Goal: Task Accomplishment & Management: Complete application form

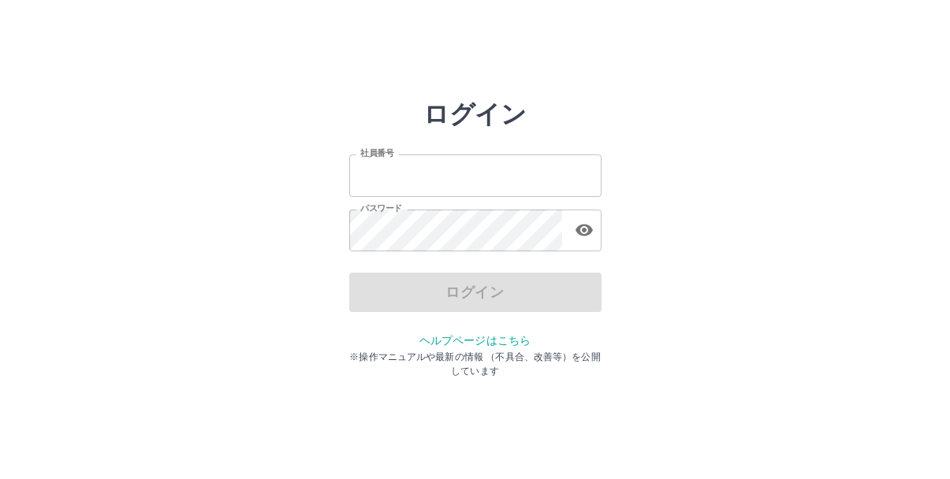
type input "*******"
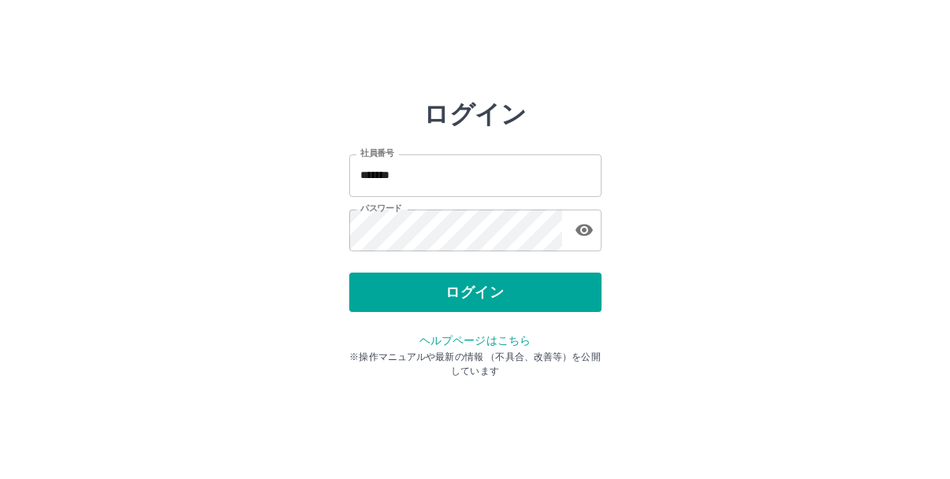
click at [471, 296] on div "ログイン" at bounding box center [475, 292] width 252 height 39
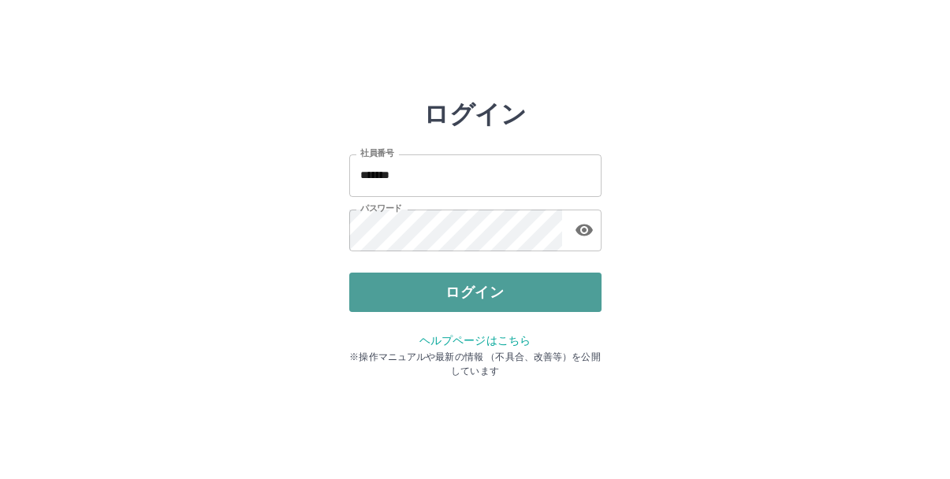
click at [472, 290] on button "ログイン" at bounding box center [475, 292] width 252 height 39
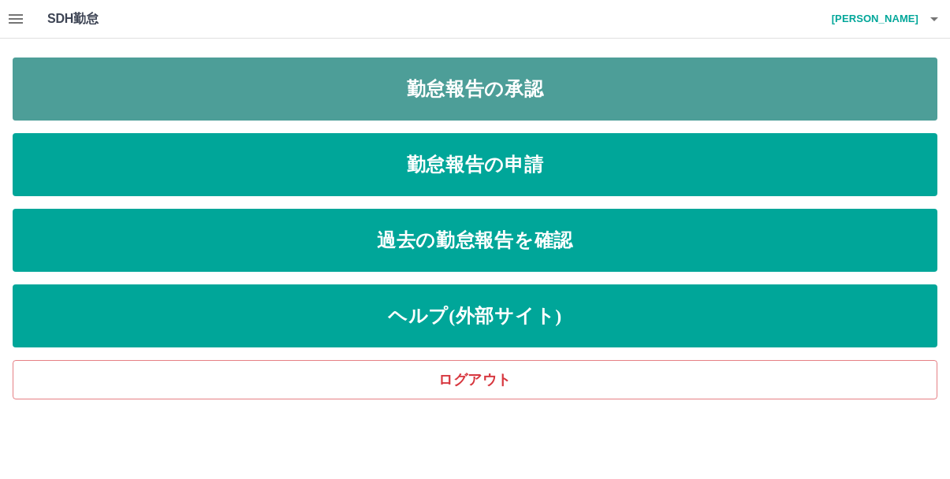
click at [370, 86] on link "勤怠報告の承認" at bounding box center [475, 89] width 925 height 63
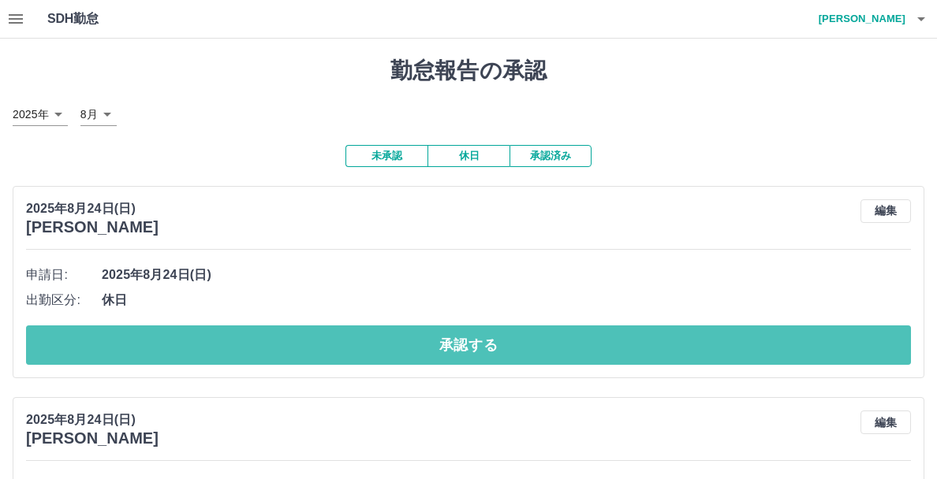
click at [301, 337] on button "承認する" at bounding box center [468, 345] width 885 height 39
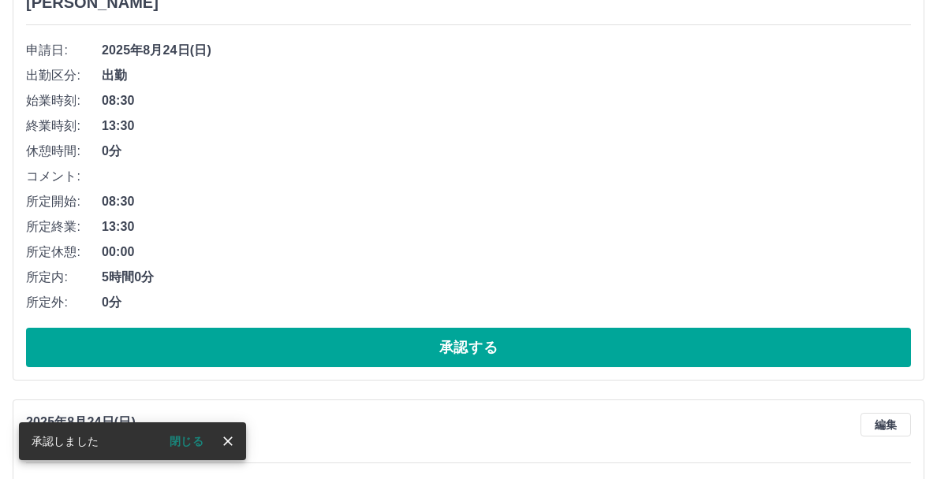
scroll to position [236, 0]
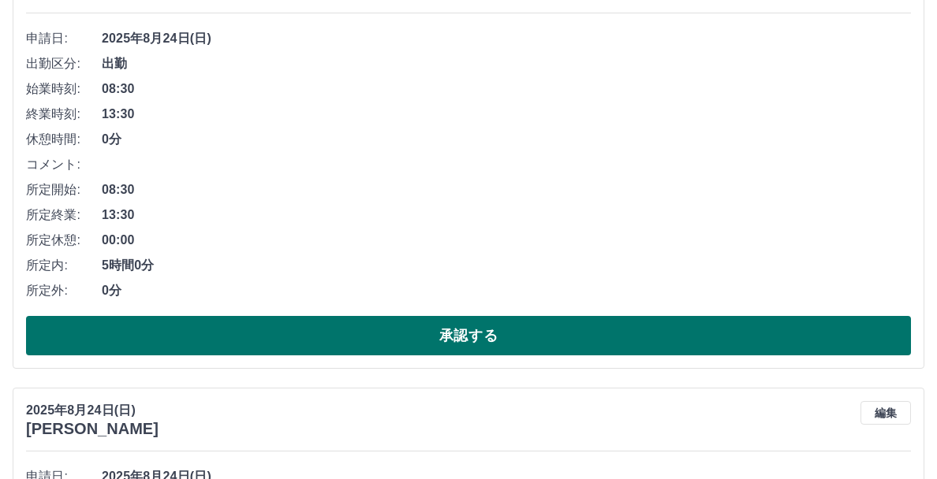
click at [319, 327] on button "承認する" at bounding box center [468, 335] width 885 height 39
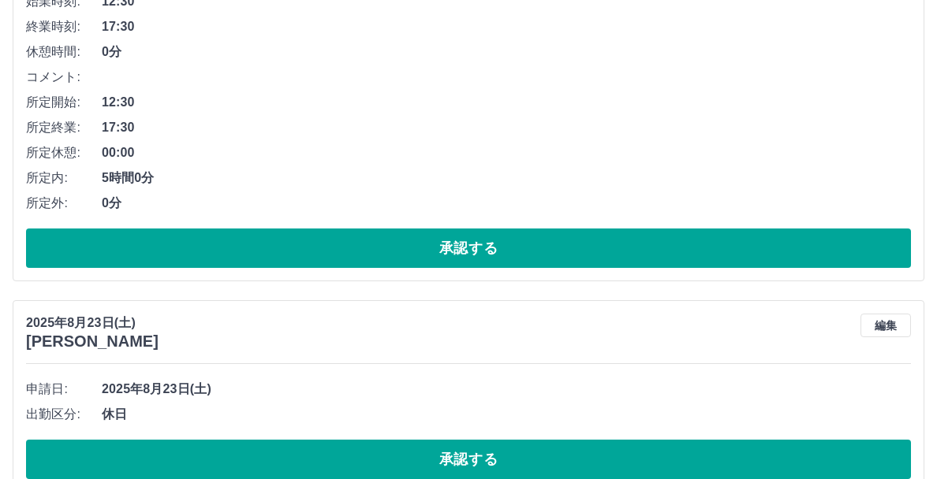
scroll to position [1655, 0]
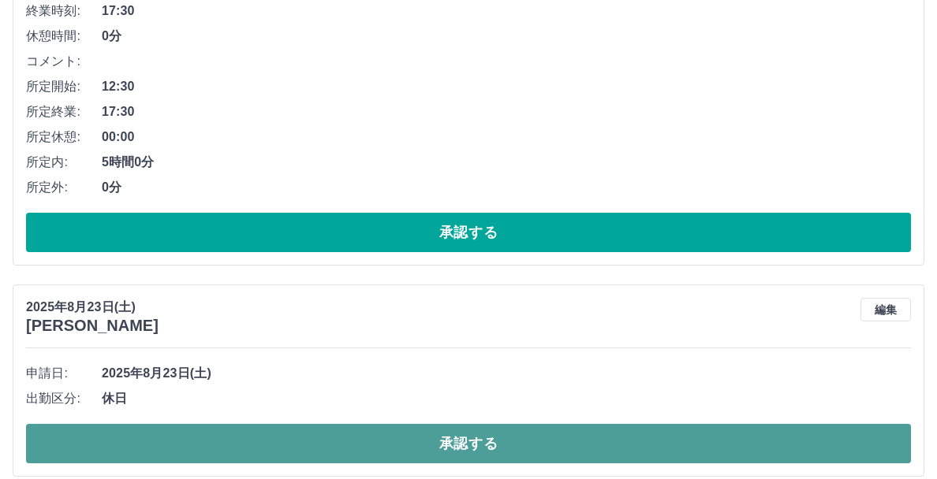
click at [385, 442] on button "承認する" at bounding box center [468, 443] width 885 height 39
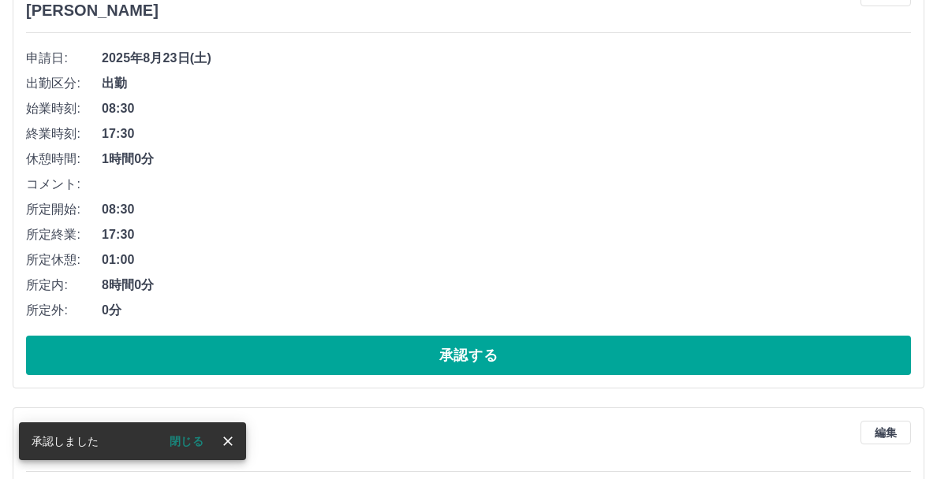
scroll to position [2113, 0]
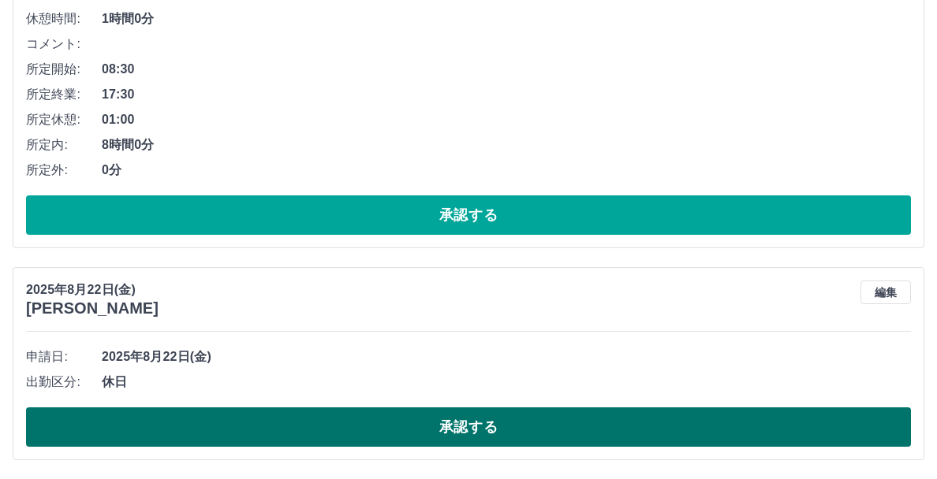
click at [404, 430] on button "承認する" at bounding box center [468, 427] width 885 height 39
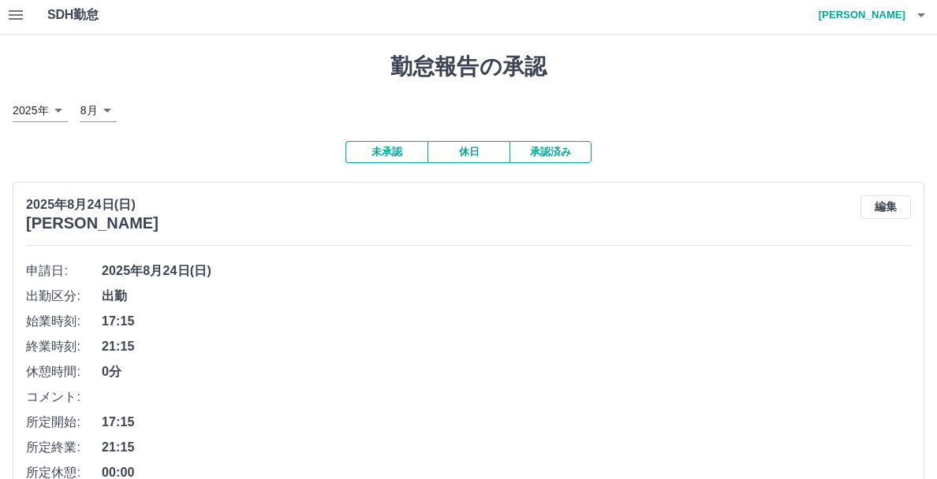
scroll to position [0, 0]
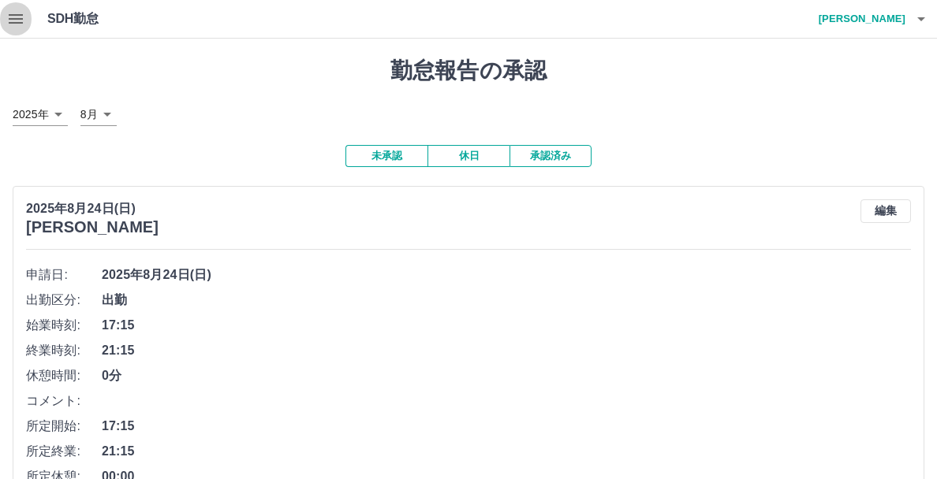
click at [17, 22] on icon "button" at bounding box center [16, 18] width 14 height 9
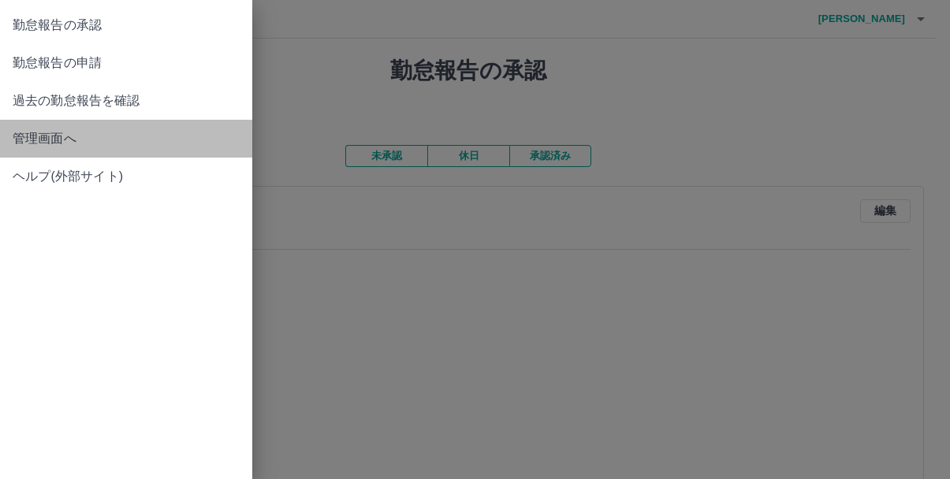
click at [65, 145] on span "管理画面へ" at bounding box center [126, 138] width 227 height 19
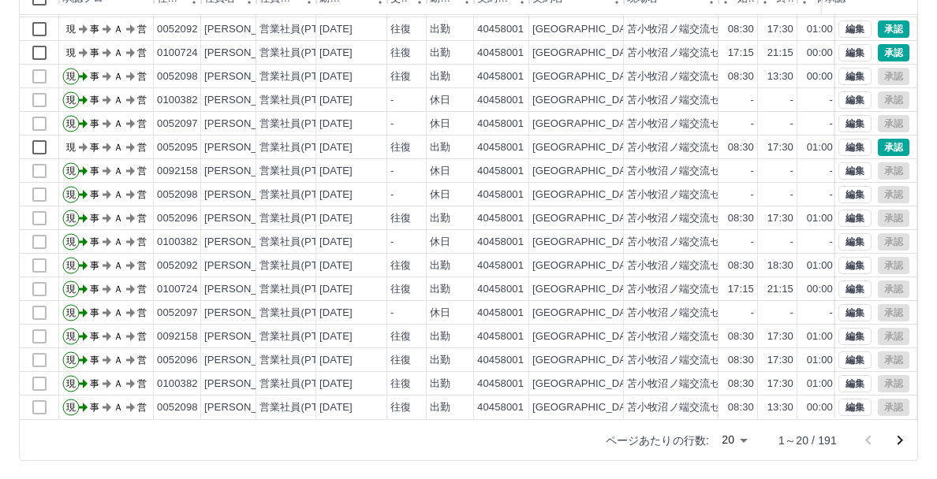
scroll to position [187, 0]
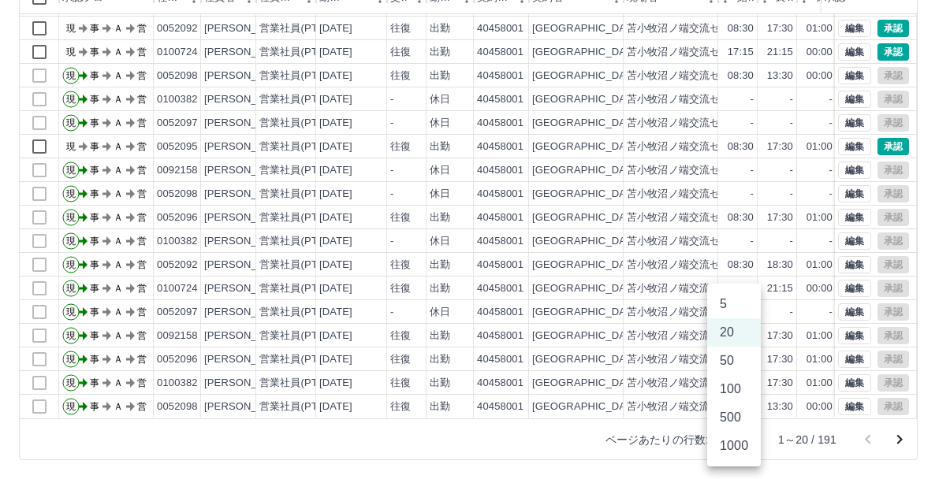
click at [737, 440] on body "SDH勤怠 [PERSON_NAME] 勤務実績承認 前月 [DATE] 次月 今月 月選択 承認モード 削除モード 一括承認 列一覧 0 フィルター 行間隔…" at bounding box center [475, 146] width 950 height 666
click at [725, 360] on li "50" at bounding box center [734, 361] width 54 height 28
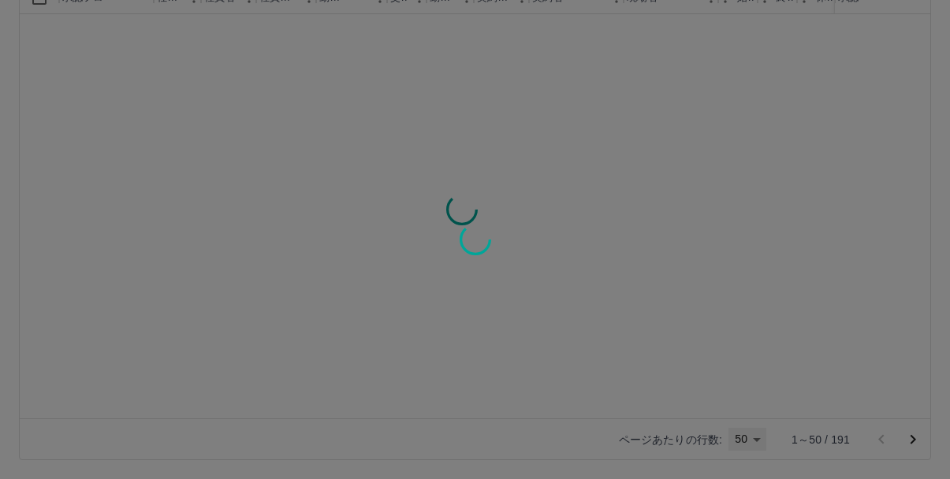
type input "**"
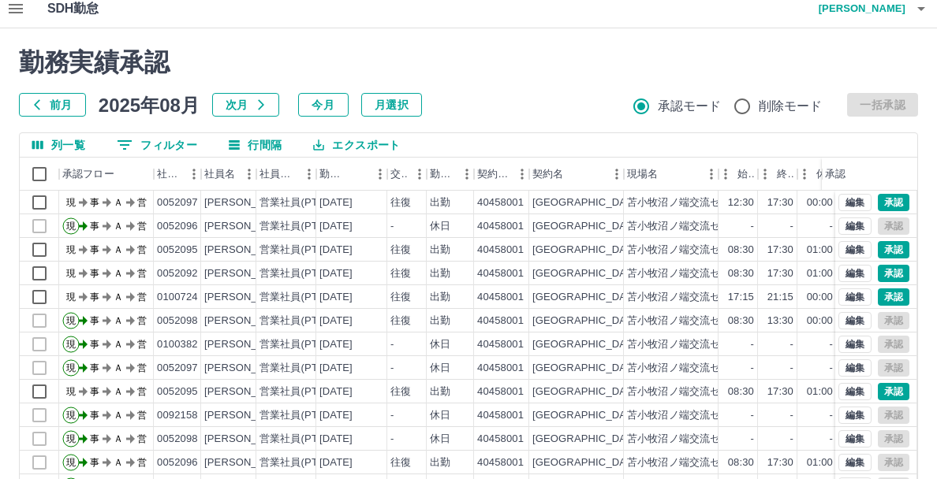
scroll to position [0, 0]
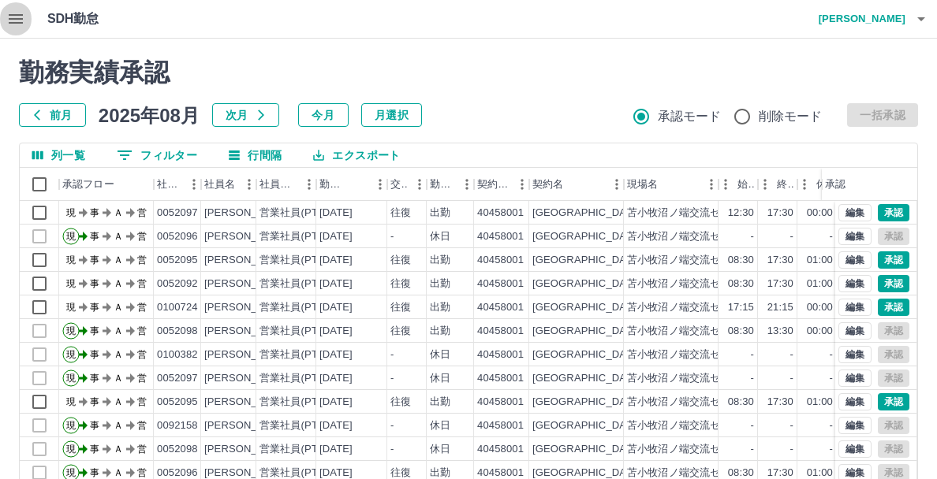
click at [20, 20] on icon "button" at bounding box center [15, 18] width 19 height 19
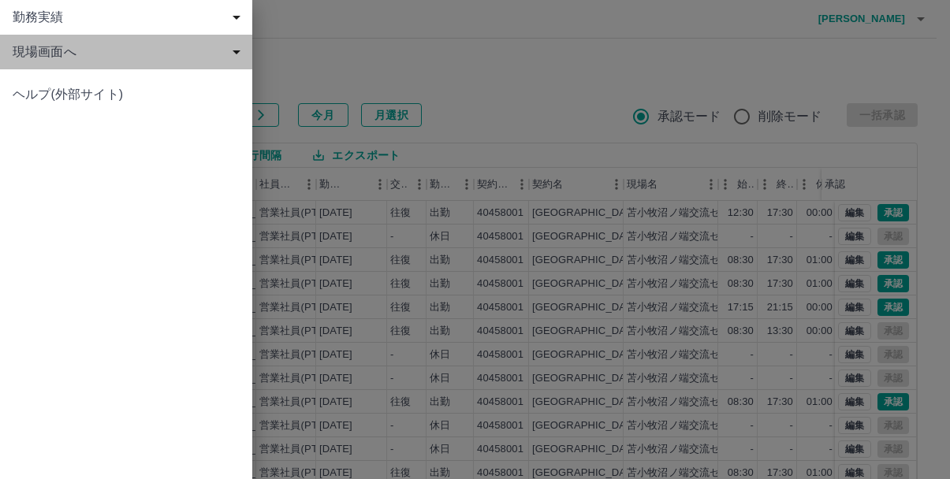
click at [63, 54] on span "現場画面へ" at bounding box center [129, 52] width 233 height 19
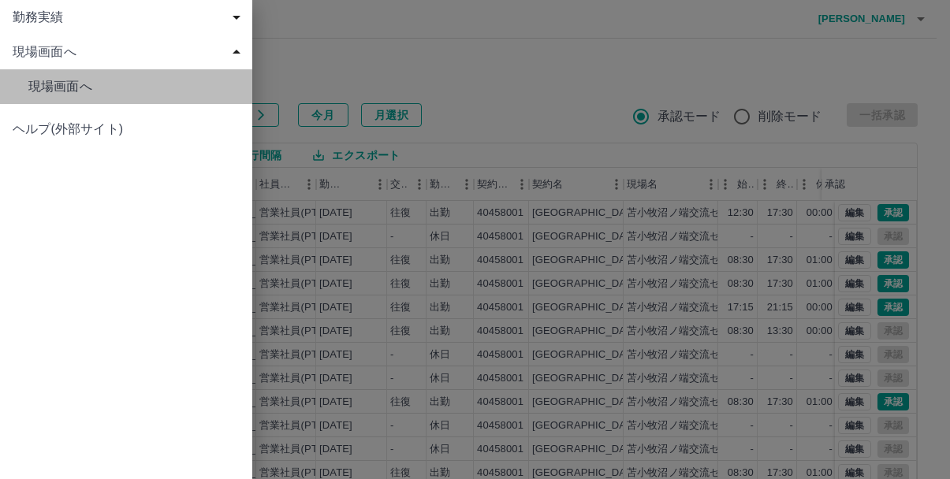
click at [85, 87] on span "現場画面へ" at bounding box center [133, 86] width 211 height 19
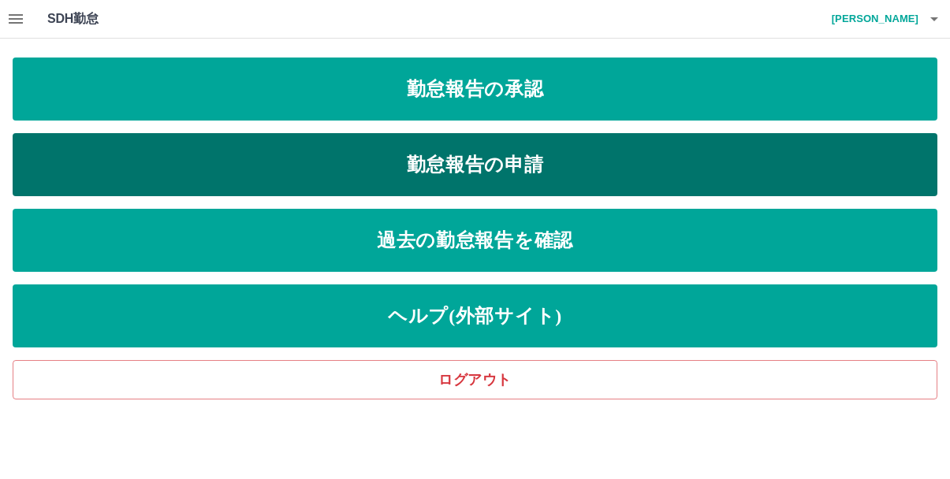
click at [467, 166] on link "勤怠報告の申請" at bounding box center [475, 164] width 925 height 63
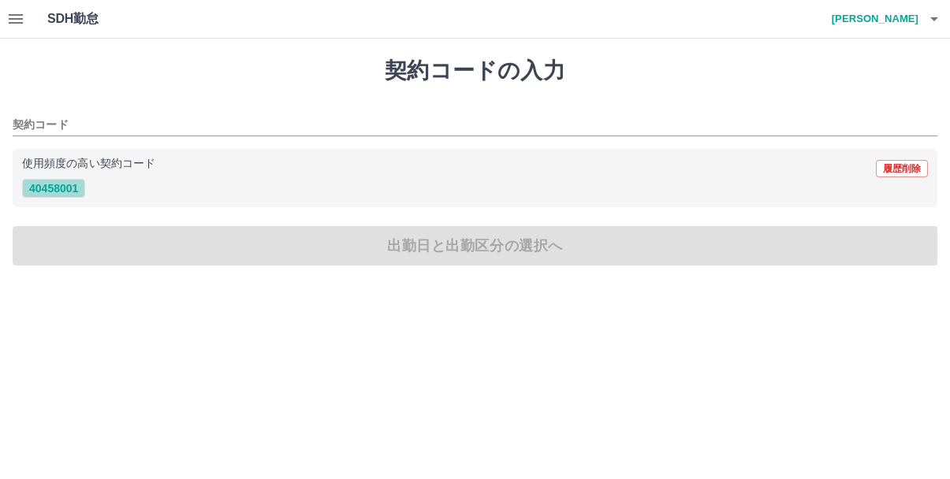
click at [54, 191] on button "40458001" at bounding box center [53, 188] width 63 height 19
type input "********"
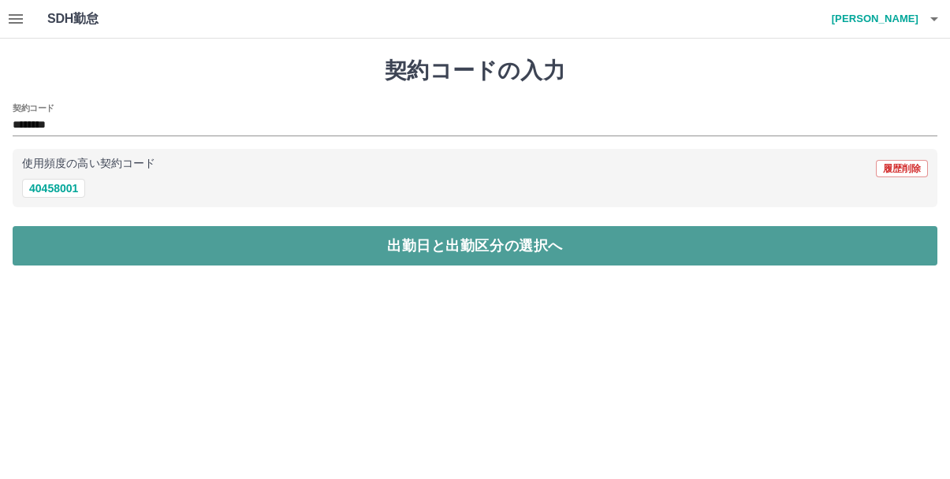
click at [504, 255] on button "出勤日と出勤区分の選択へ" at bounding box center [475, 245] width 925 height 39
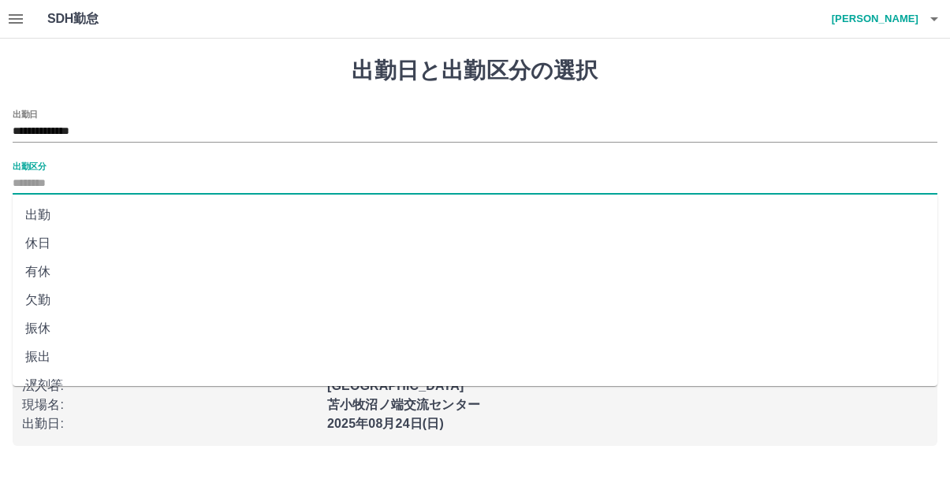
click at [117, 181] on input "出勤区分" at bounding box center [475, 184] width 925 height 20
click at [40, 212] on li "出勤" at bounding box center [475, 215] width 925 height 28
type input "**"
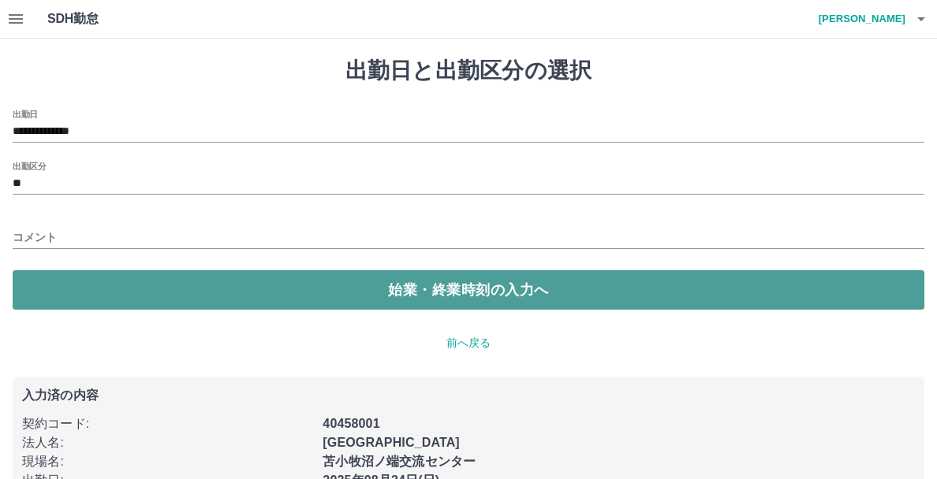
click at [399, 292] on button "始業・終業時刻の入力へ" at bounding box center [468, 289] width 911 height 39
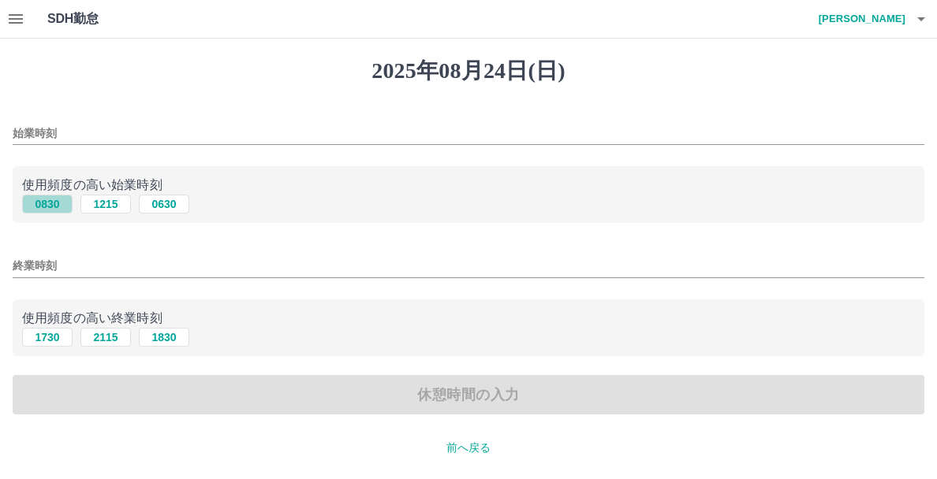
click at [53, 204] on button "0830" at bounding box center [47, 204] width 50 height 19
type input "****"
click at [48, 341] on button "1730" at bounding box center [47, 337] width 50 height 19
type input "****"
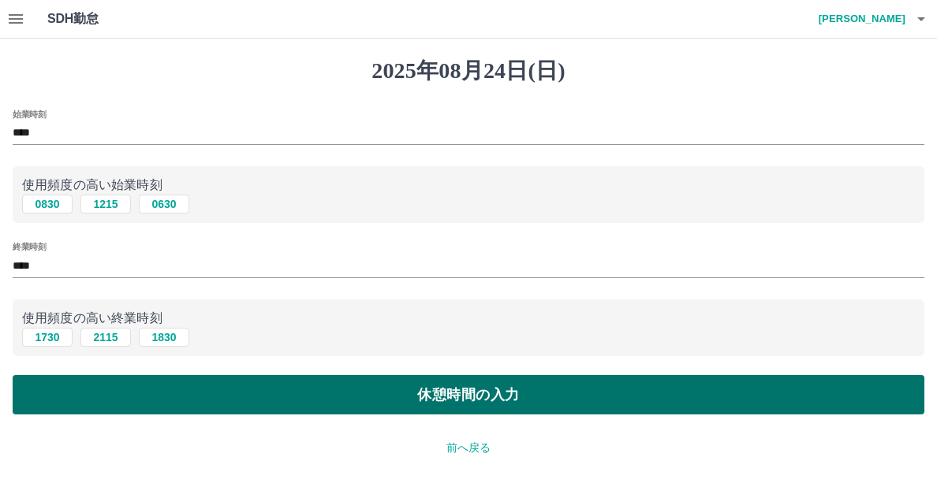
click at [387, 400] on button "休憩時間の入力" at bounding box center [468, 394] width 911 height 39
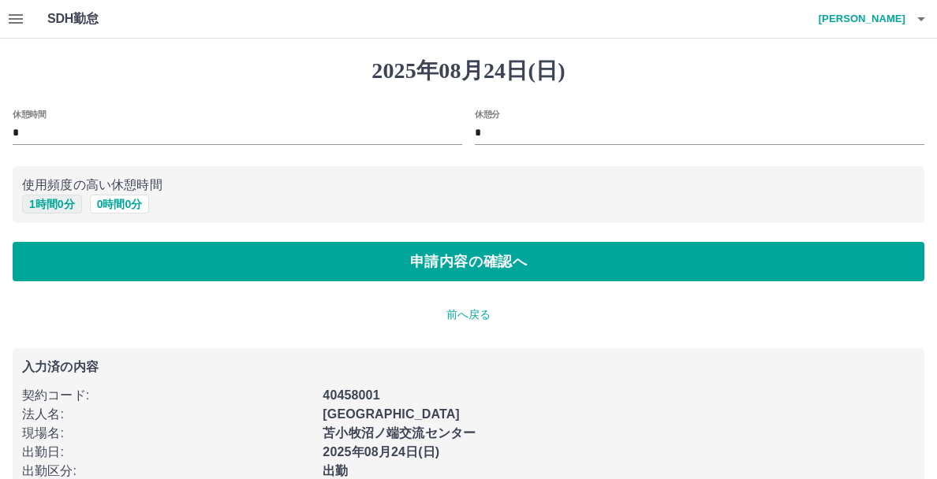
click at [76, 205] on button "1 時間 0 分" at bounding box center [52, 204] width 60 height 19
type input "*"
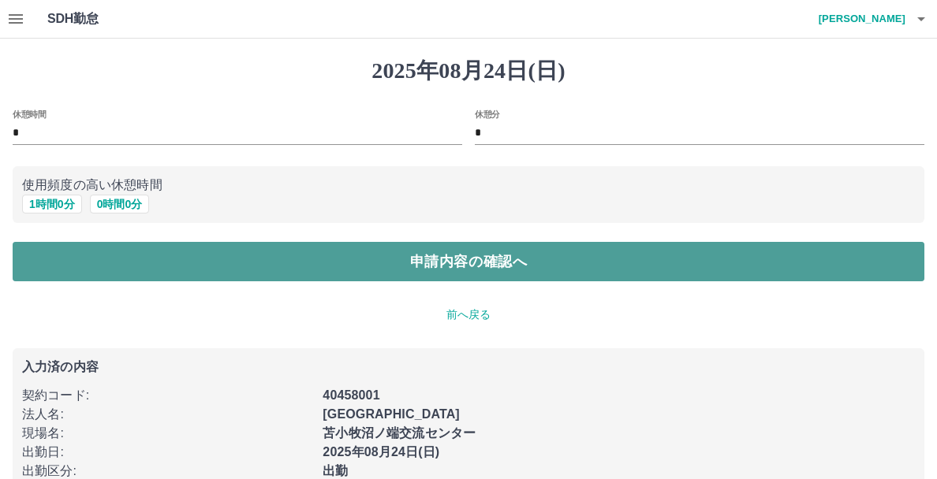
click at [415, 263] on button "申請内容の確認へ" at bounding box center [468, 261] width 911 height 39
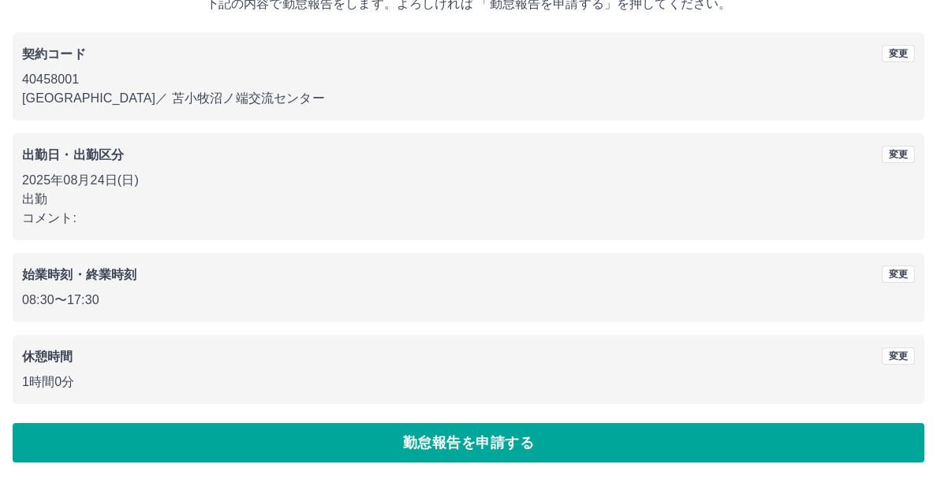
scroll to position [111, 0]
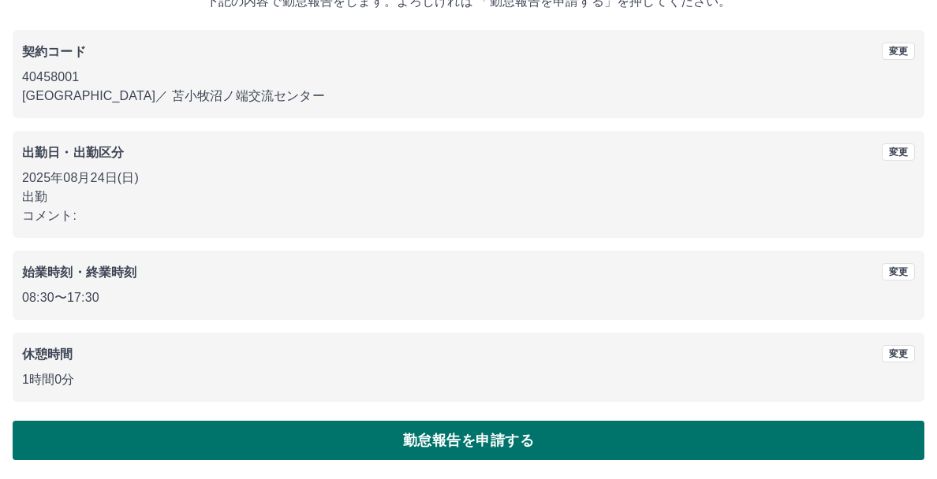
click at [521, 447] on button "勤怠報告を申請する" at bounding box center [468, 440] width 911 height 39
